Goal: Task Accomplishment & Management: Complete application form

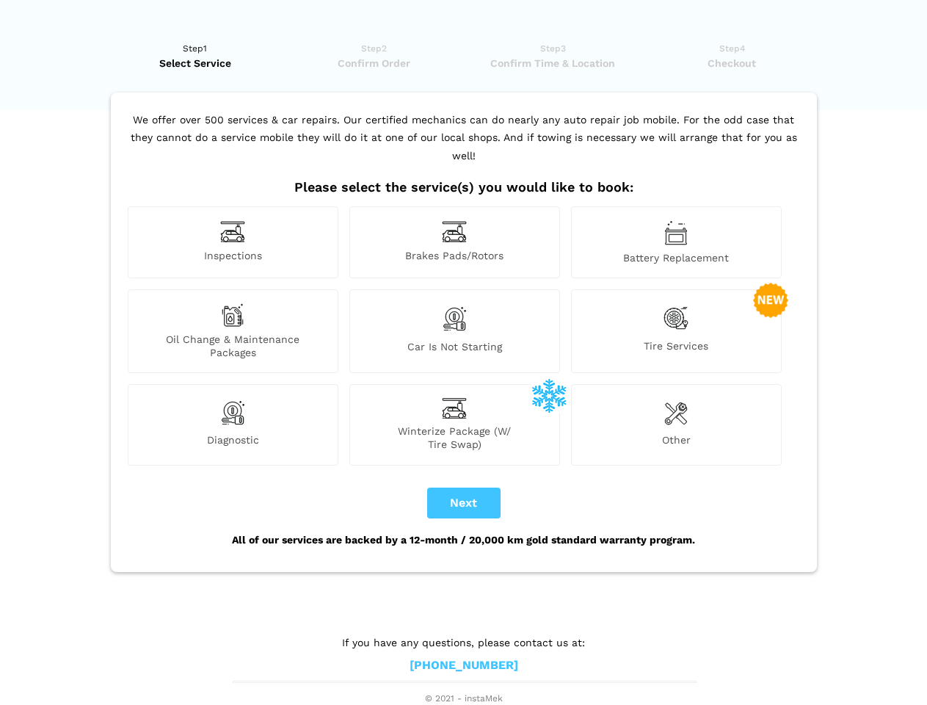
scroll to position [11, 0]
click at [233, 242] on img at bounding box center [232, 231] width 25 height 23
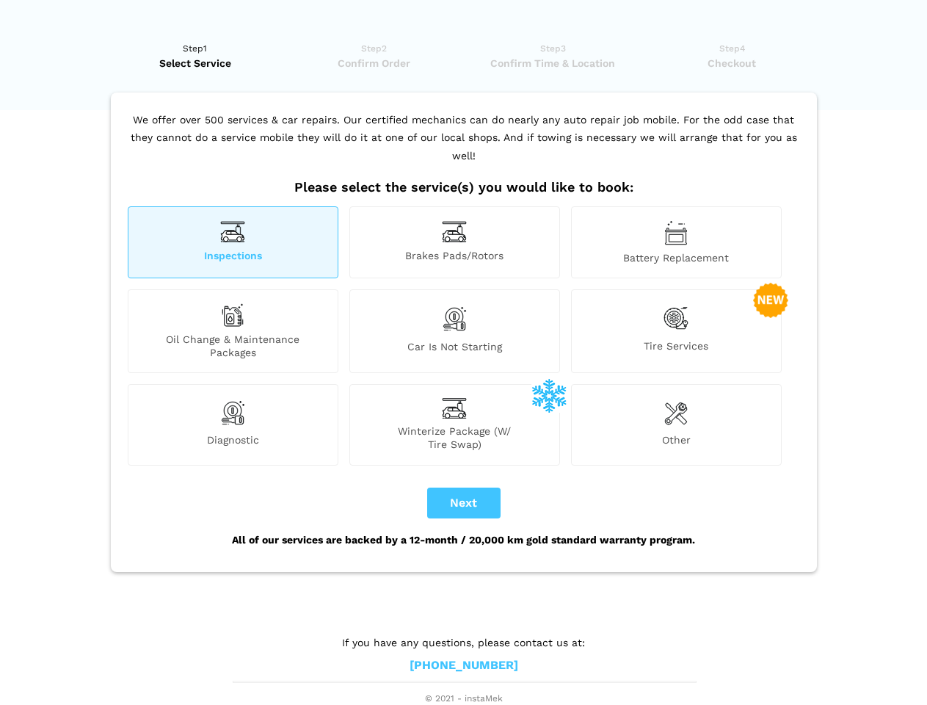
click at [454, 242] on img at bounding box center [454, 231] width 25 height 23
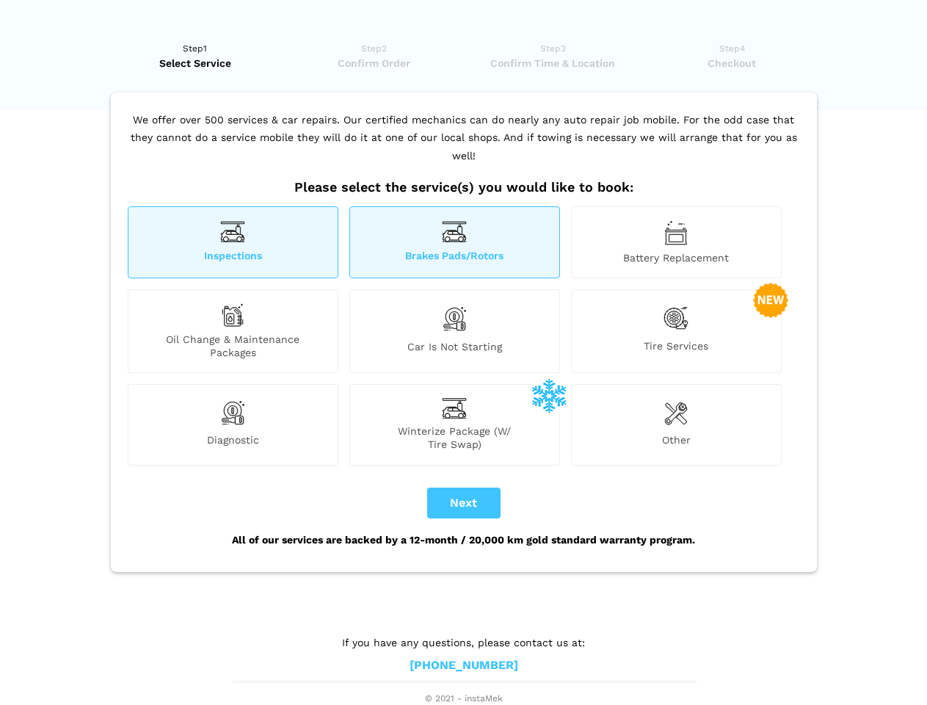
click at [676, 242] on img at bounding box center [675, 232] width 23 height 25
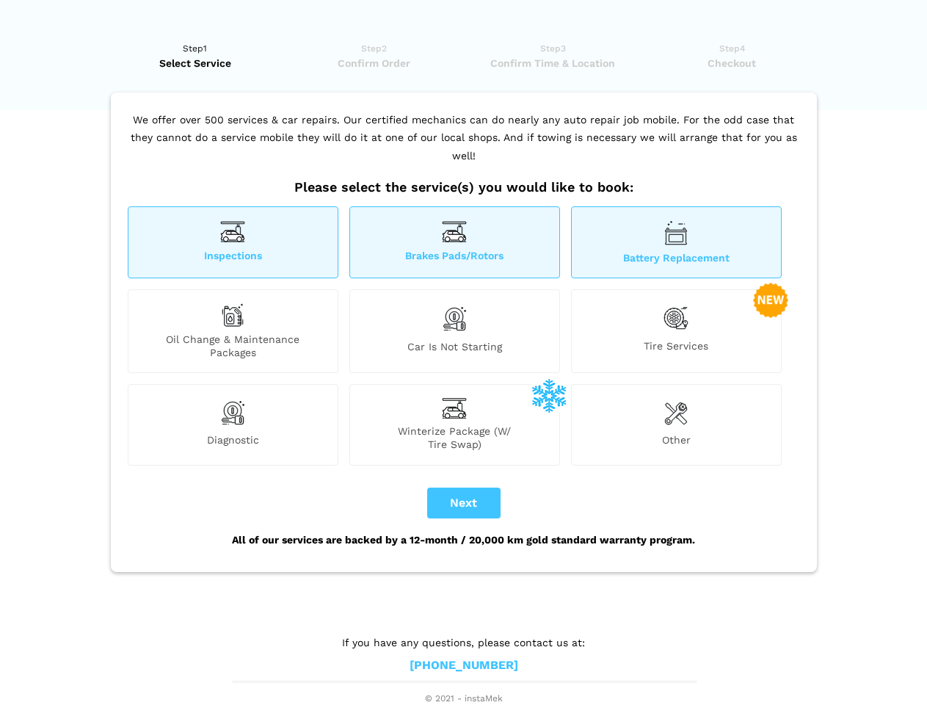
click at [233, 331] on div "Oil Change & Maintenance Packages" at bounding box center [233, 331] width 211 height 84
click at [454, 331] on img at bounding box center [454, 318] width 25 height 31
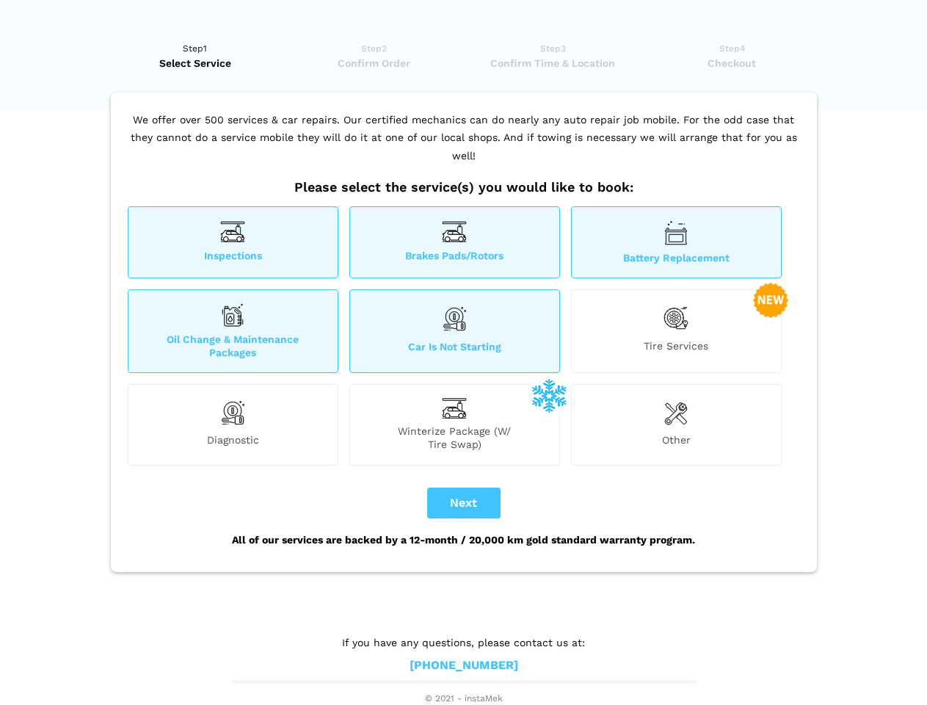
click at [676, 331] on img at bounding box center [676, 318] width 25 height 30
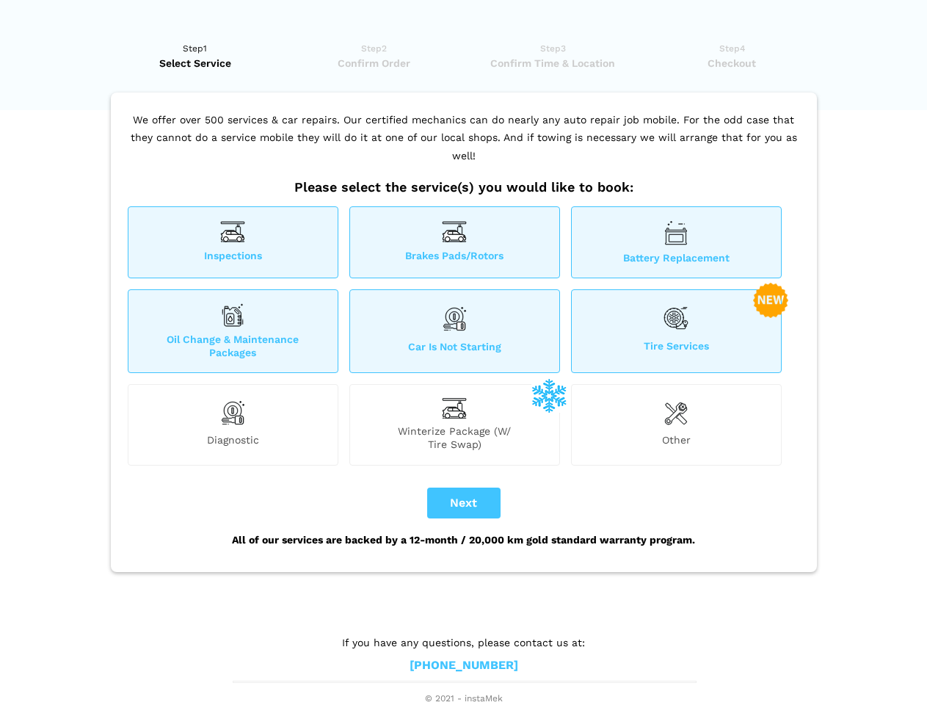
click at [233, 424] on img at bounding box center [232, 412] width 25 height 29
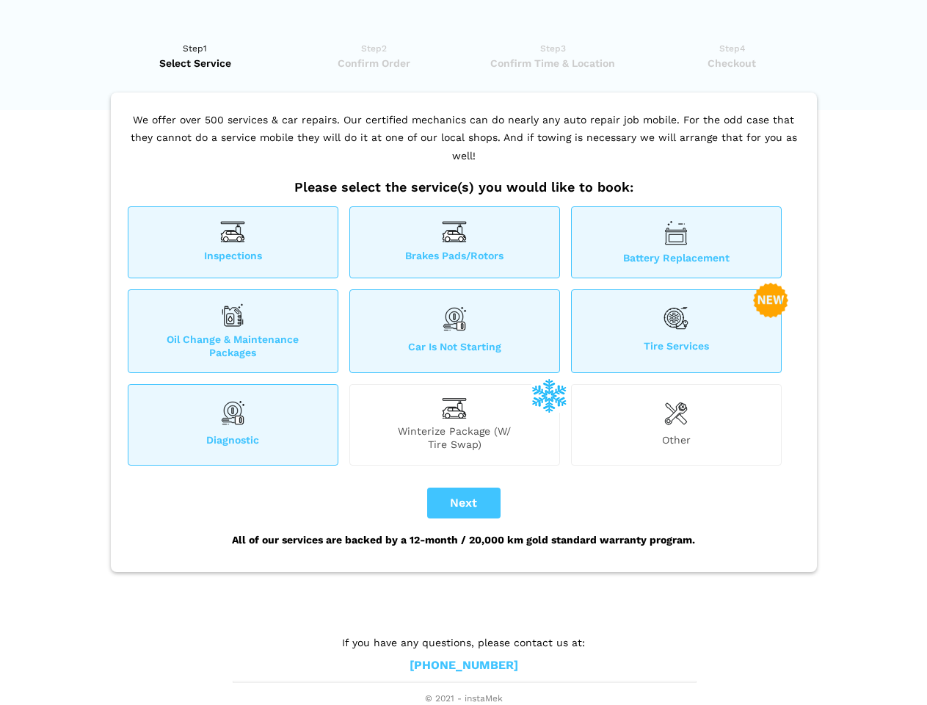
click at [454, 424] on span "Winterize Package (W/ Tire Swap)" at bounding box center [454, 437] width 209 height 26
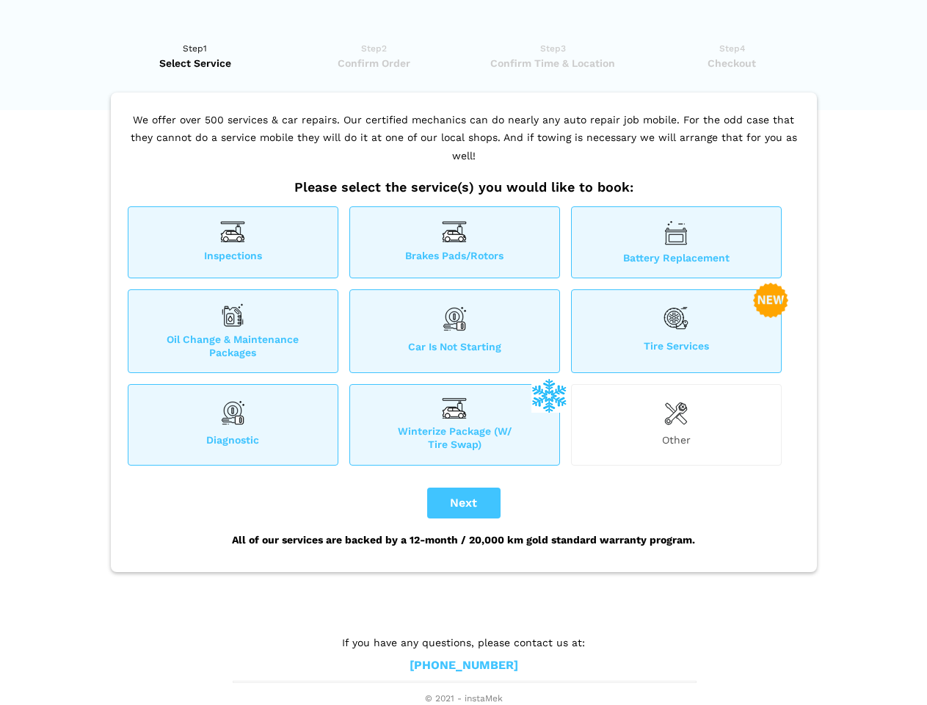
click at [676, 424] on img at bounding box center [675, 412] width 23 height 29
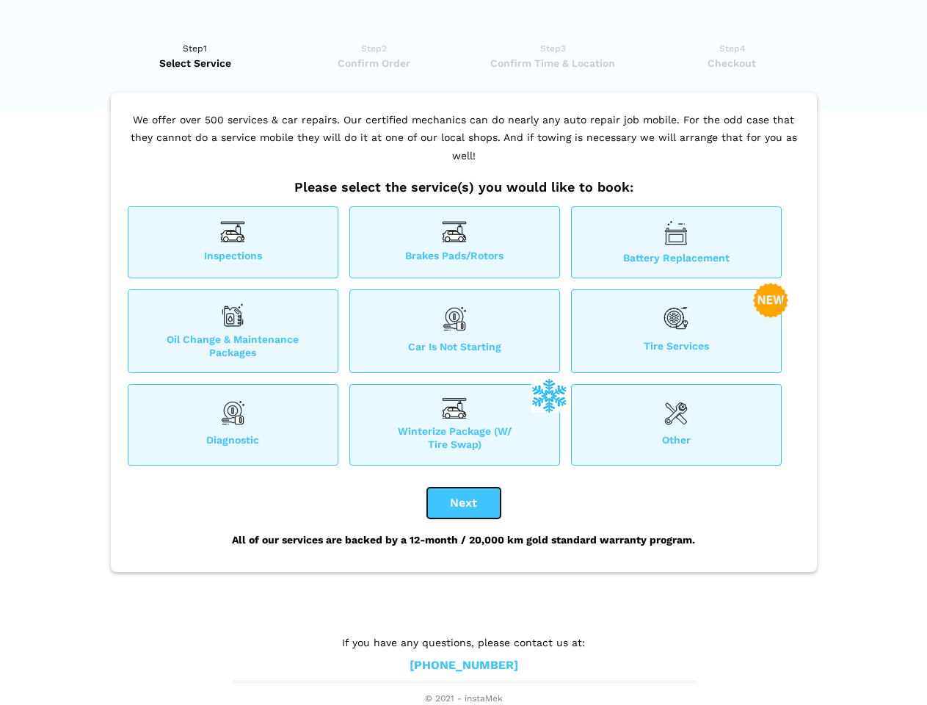
click at [464, 503] on button "Next" at bounding box center [463, 502] width 73 height 31
checkbox input "true"
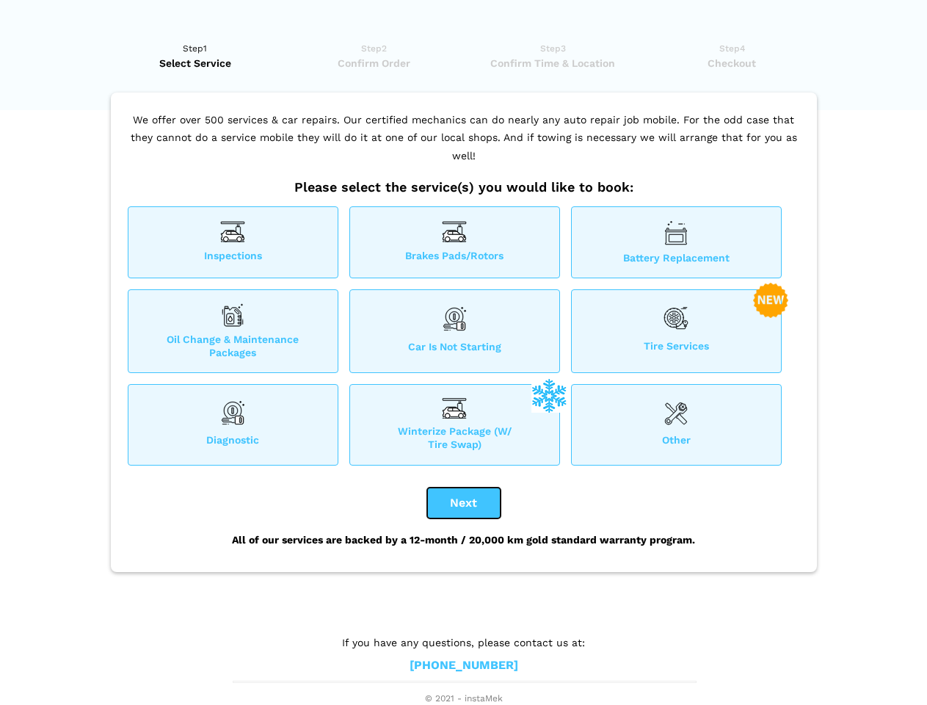
checkbox input "true"
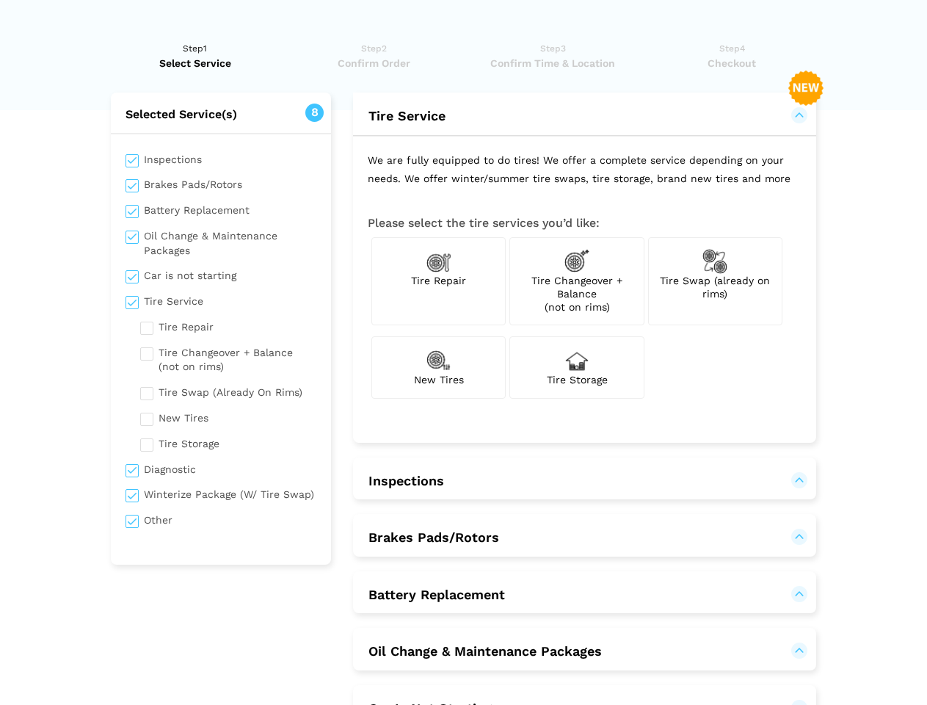
scroll to position [0, 0]
